Goal: Task Accomplishment & Management: Use online tool/utility

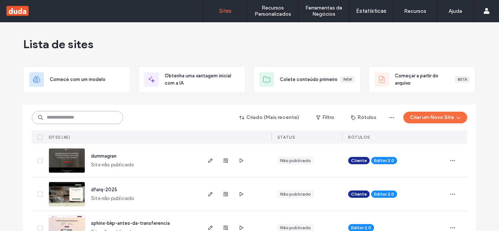
click at [99, 118] on input at bounding box center [77, 117] width 91 height 13
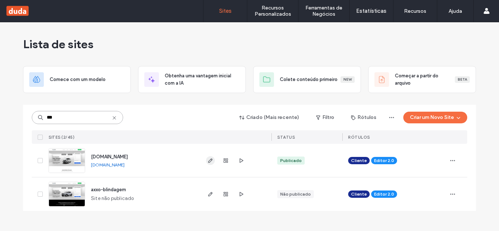
type input "***"
drag, startPoint x: 210, startPoint y: 161, endPoint x: 210, endPoint y: 152, distance: 9.1
click at [210, 160] on icon "button" at bounding box center [210, 161] width 6 height 6
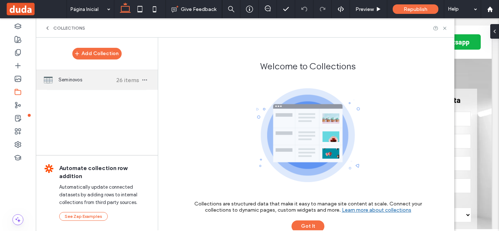
click at [86, 83] on span "Seminovos" at bounding box center [85, 79] width 54 height 7
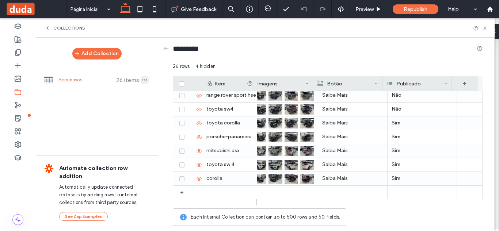
click at [144, 79] on icon "button" at bounding box center [145, 80] width 6 height 6
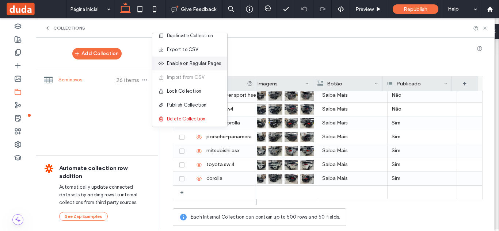
scroll to position [9, 0]
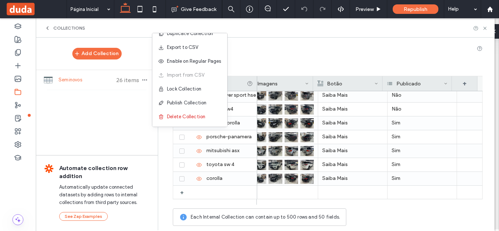
click at [84, 107] on div "Add Collection Seminovos 26 items Automate collection row addition Automaticall…" at bounding box center [97, 134] width 122 height 192
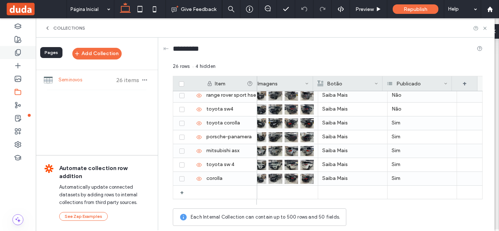
click at [16, 53] on icon at bounding box center [17, 52] width 7 height 7
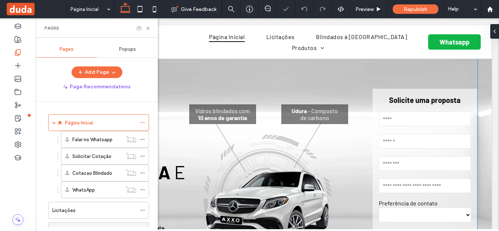
scroll to position [73, 0]
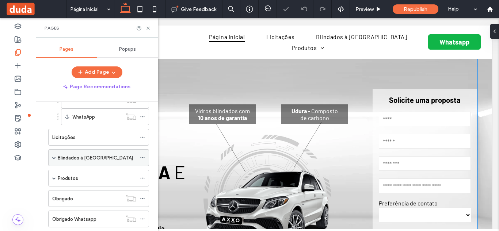
click at [54, 158] on span at bounding box center [54, 158] width 4 height 4
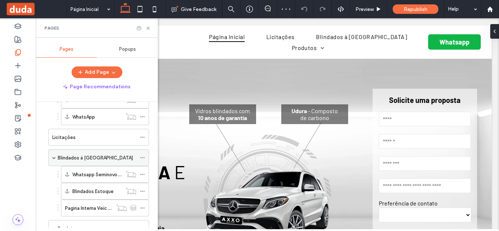
scroll to position [110, 0]
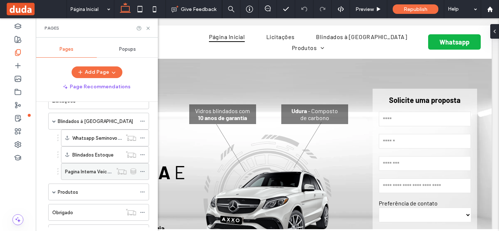
click at [91, 171] on label "Pagina Interna Veículo" at bounding box center [89, 171] width 49 height 13
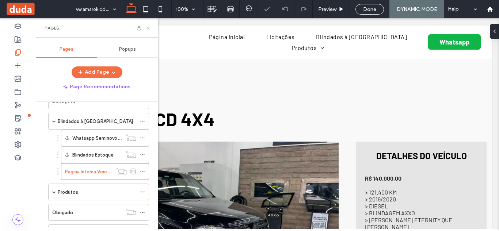
click at [148, 28] on use at bounding box center [147, 28] width 3 height 3
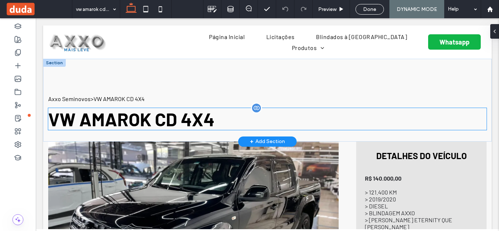
click at [214, 108] on span "VW AMAROK CD 4X4" at bounding box center [131, 119] width 166 height 22
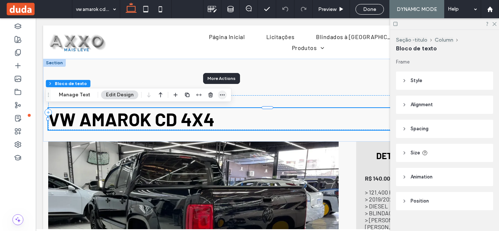
click at [222, 98] on span "button" at bounding box center [222, 95] width 9 height 9
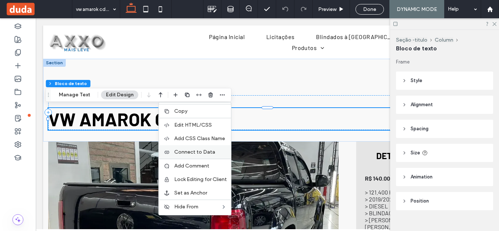
click at [217, 153] on label "Connect to Data" at bounding box center [200, 152] width 53 height 6
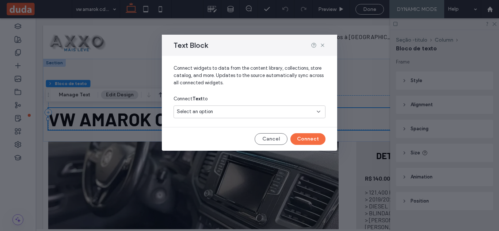
click at [219, 108] on div "Select an option" at bounding box center [249, 112] width 152 height 13
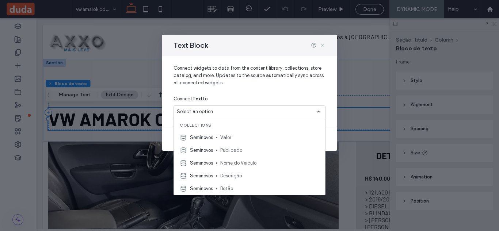
click at [323, 44] on icon at bounding box center [322, 45] width 6 height 6
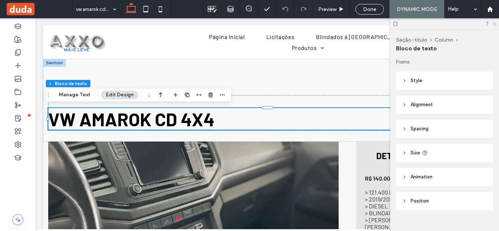
click at [494, 23] on icon at bounding box center [493, 23] width 5 height 5
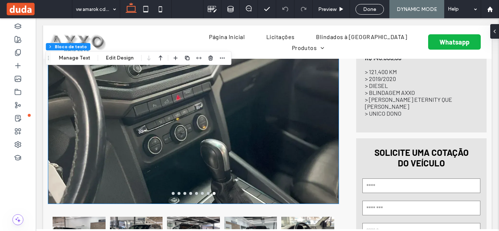
scroll to position [183, 0]
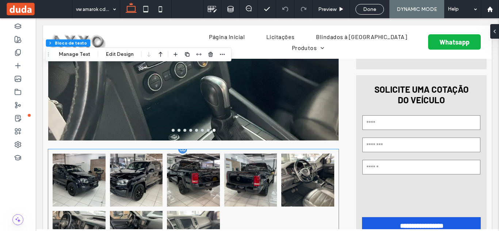
click at [181, 153] on div at bounding box center [182, 149] width 11 height 11
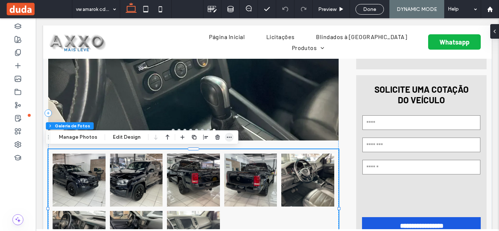
click at [229, 135] on icon "button" at bounding box center [229, 137] width 6 height 6
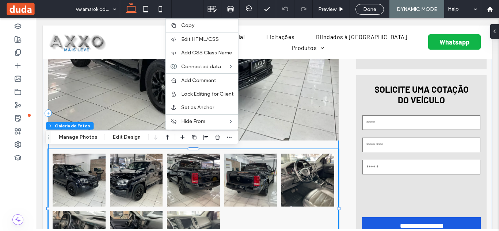
click at [322, 145] on div "a a a a Button Button Button Button Button Button Button Button Ver Mais" at bounding box center [193, 113] width 290 height 310
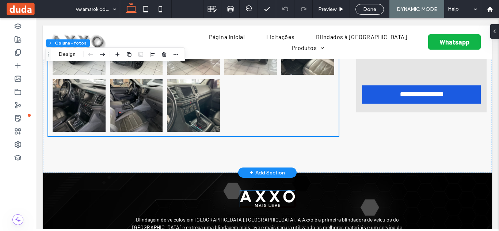
scroll to position [256, 0]
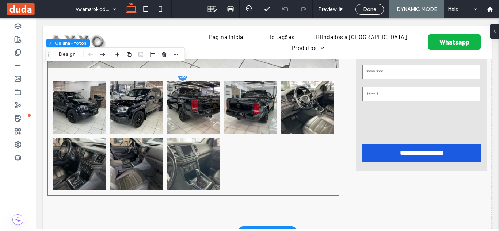
click at [192, 174] on link at bounding box center [193, 164] width 53 height 53
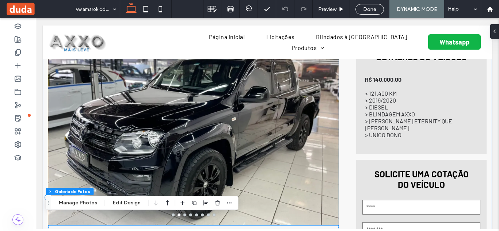
scroll to position [37, 0]
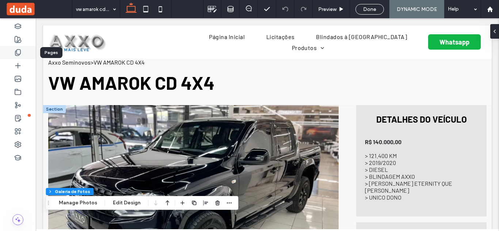
click at [27, 51] on div at bounding box center [18, 52] width 36 height 13
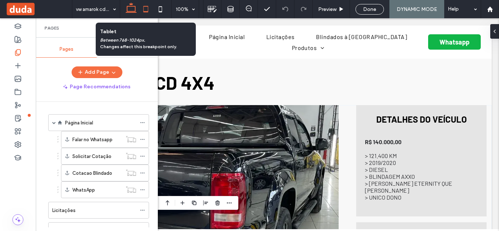
click at [146, 10] on icon at bounding box center [145, 9] width 15 height 15
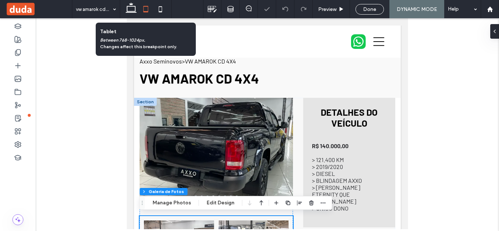
scroll to position [0, 0]
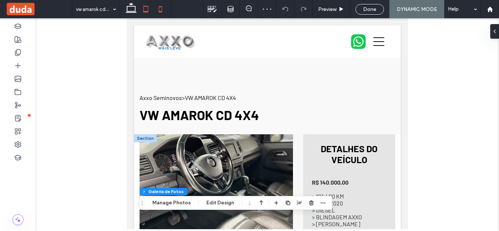
click at [161, 10] on icon at bounding box center [160, 9] width 15 height 15
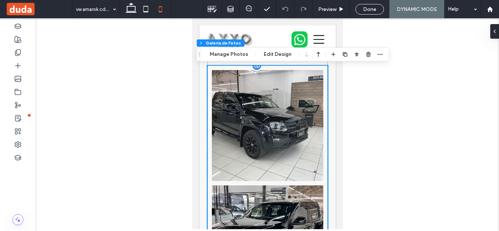
scroll to position [73, 0]
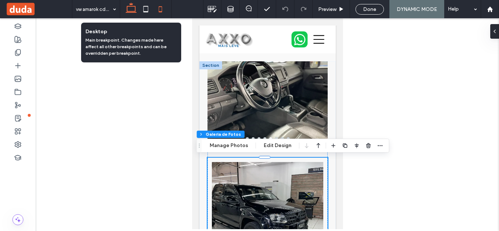
click at [131, 9] on icon at bounding box center [131, 9] width 15 height 15
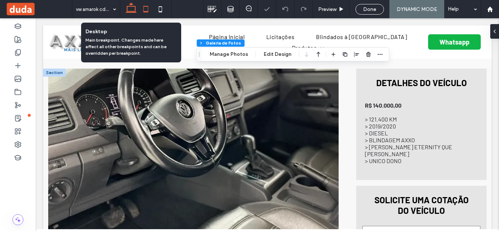
scroll to position [459, 0]
